Goal: Information Seeking & Learning: Learn about a topic

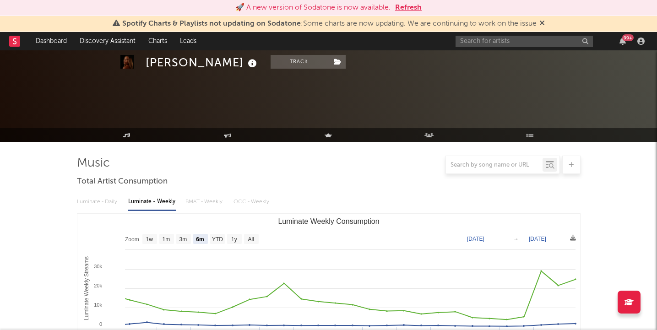
select select "6m"
select select "1w"
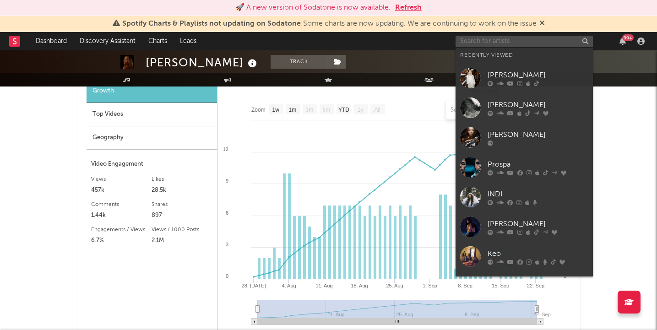
click at [498, 37] on input "text" at bounding box center [523, 41] width 137 height 11
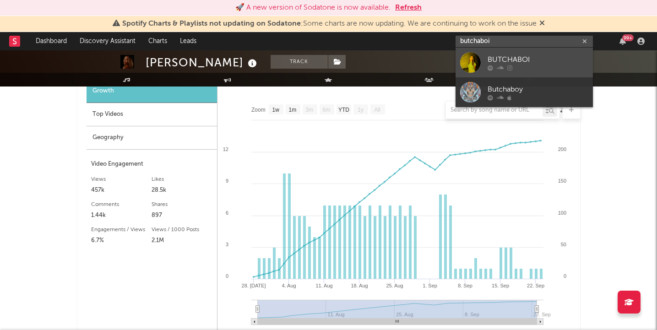
type input "butchaboi"
click at [532, 54] on div "BUTCHABOI" at bounding box center [537, 59] width 101 height 11
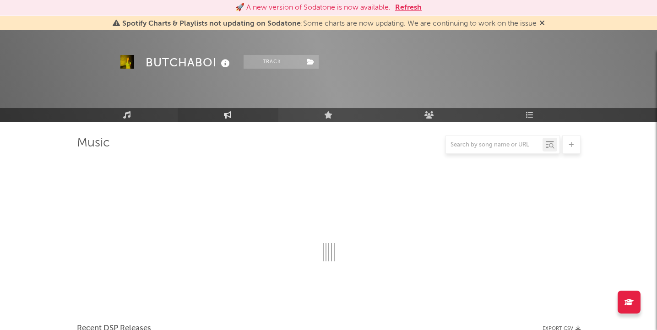
scroll to position [722, 0]
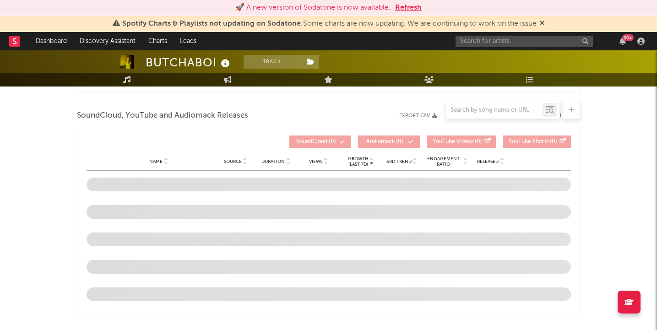
select select "1w"
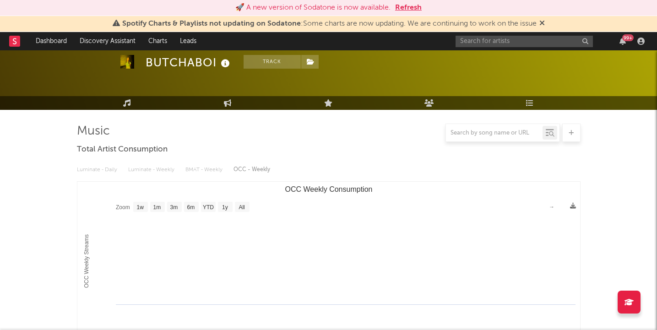
scroll to position [0, 0]
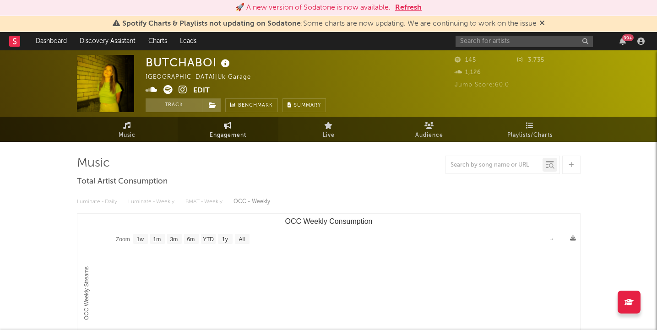
click at [212, 130] on span "Engagement" at bounding box center [228, 135] width 37 height 11
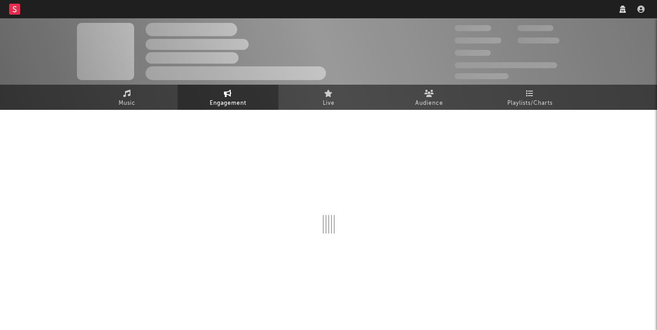
select select "1w"
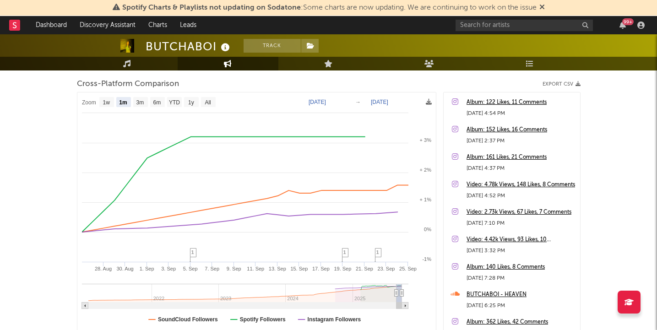
scroll to position [120, 0]
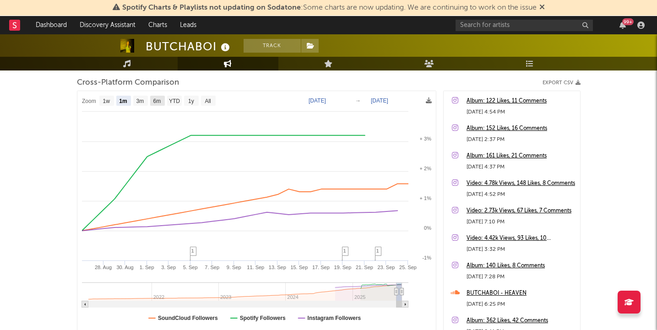
click at [157, 105] on rect at bounding box center [157, 101] width 15 height 10
select select "6m"
type input "[DATE]"
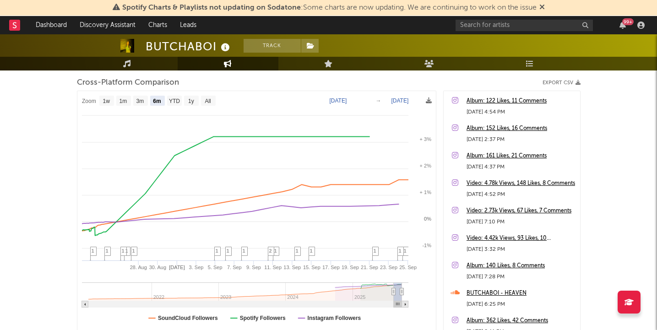
select select "6m"
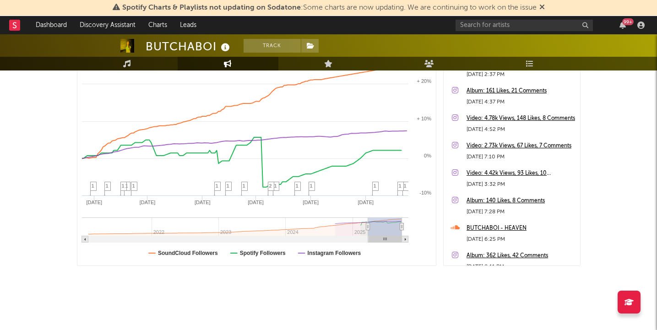
scroll to position [0, 0]
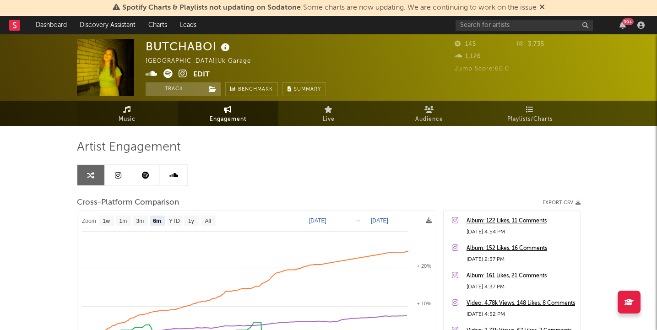
click at [141, 108] on link "Music" at bounding box center [127, 113] width 101 height 25
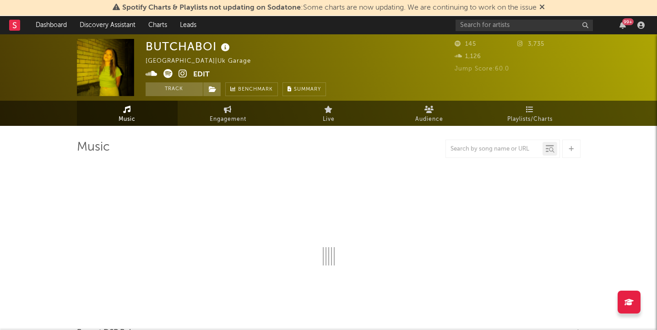
select select "1w"
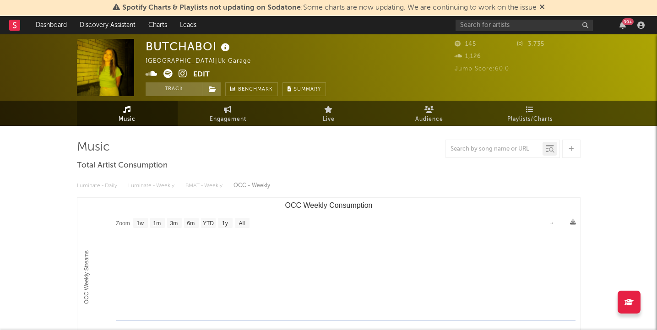
click at [428, 121] on span "Audience" at bounding box center [429, 119] width 28 height 11
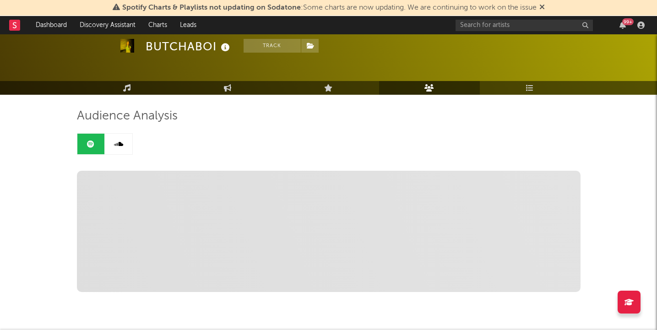
scroll to position [30, 0]
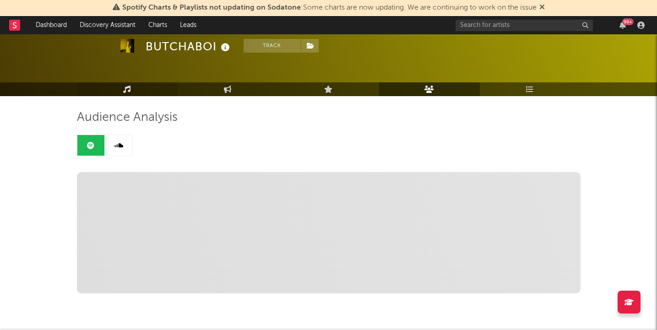
click at [152, 84] on link "Music" at bounding box center [127, 89] width 101 height 14
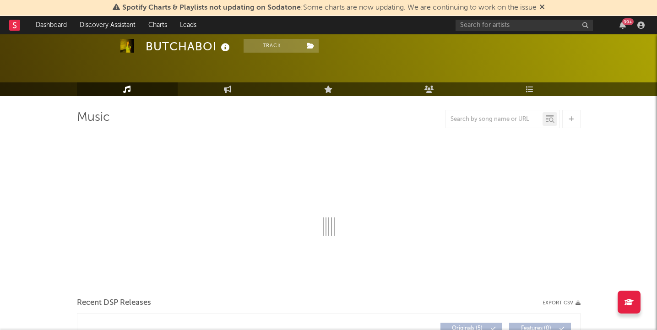
select select "1w"
